Goal: Task Accomplishment & Management: Use online tool/utility

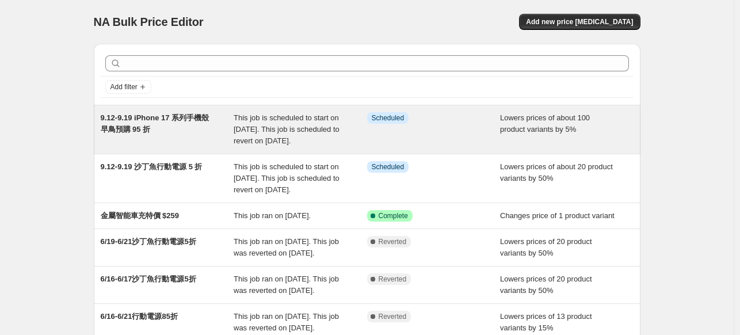
click at [574, 130] on span "Lowers prices of about 100 product variants by 5%" at bounding box center [545, 123] width 90 height 20
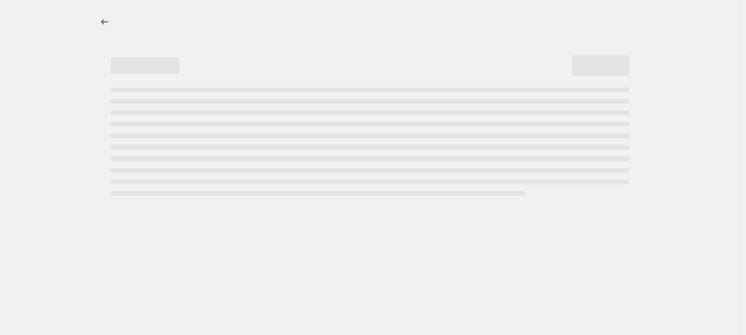
select select "percentage"
select select "no_change"
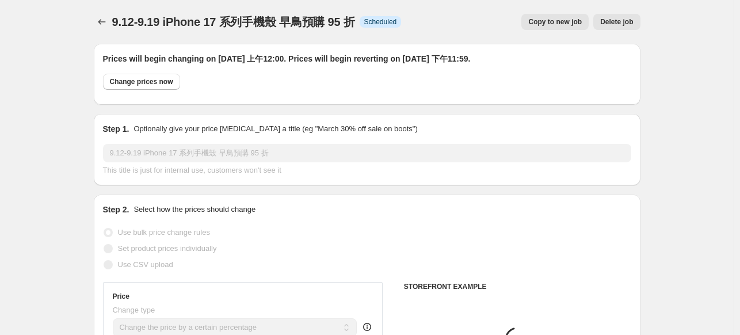
select select "collection"
click at [612, 20] on span "Delete job" at bounding box center [616, 21] width 33 height 9
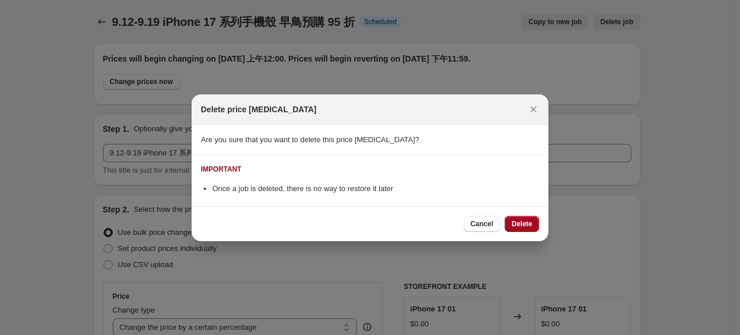
click at [530, 221] on span "Delete" at bounding box center [522, 223] width 21 height 9
